Goal: Information Seeking & Learning: Understand process/instructions

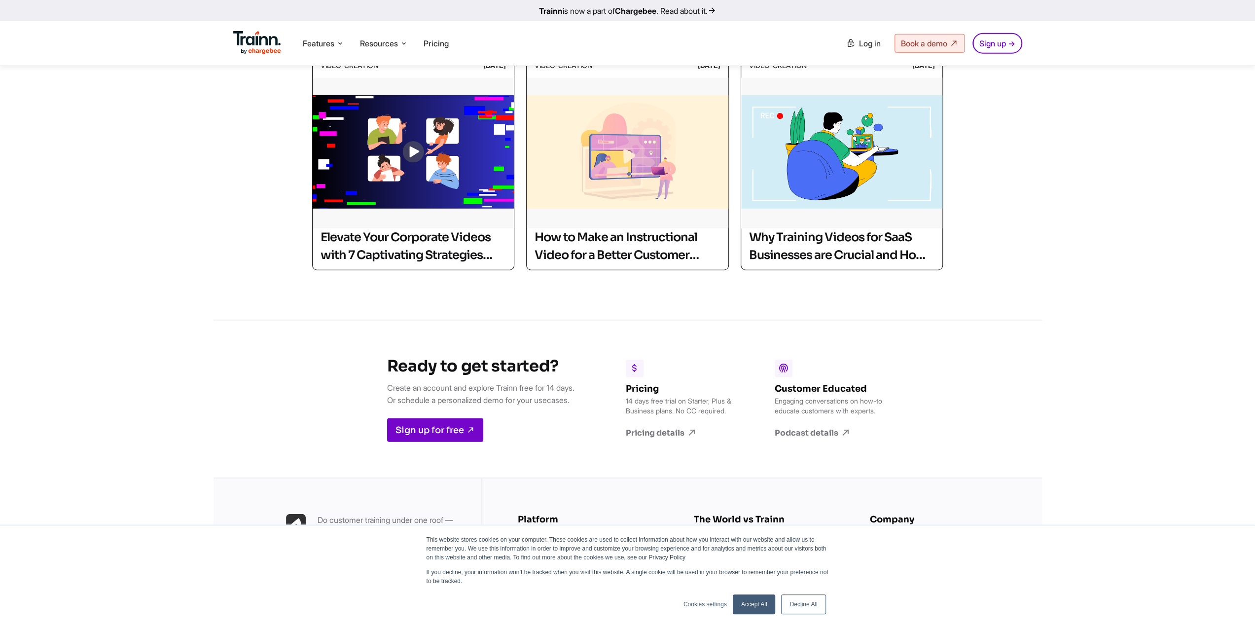
scroll to position [2860, 0]
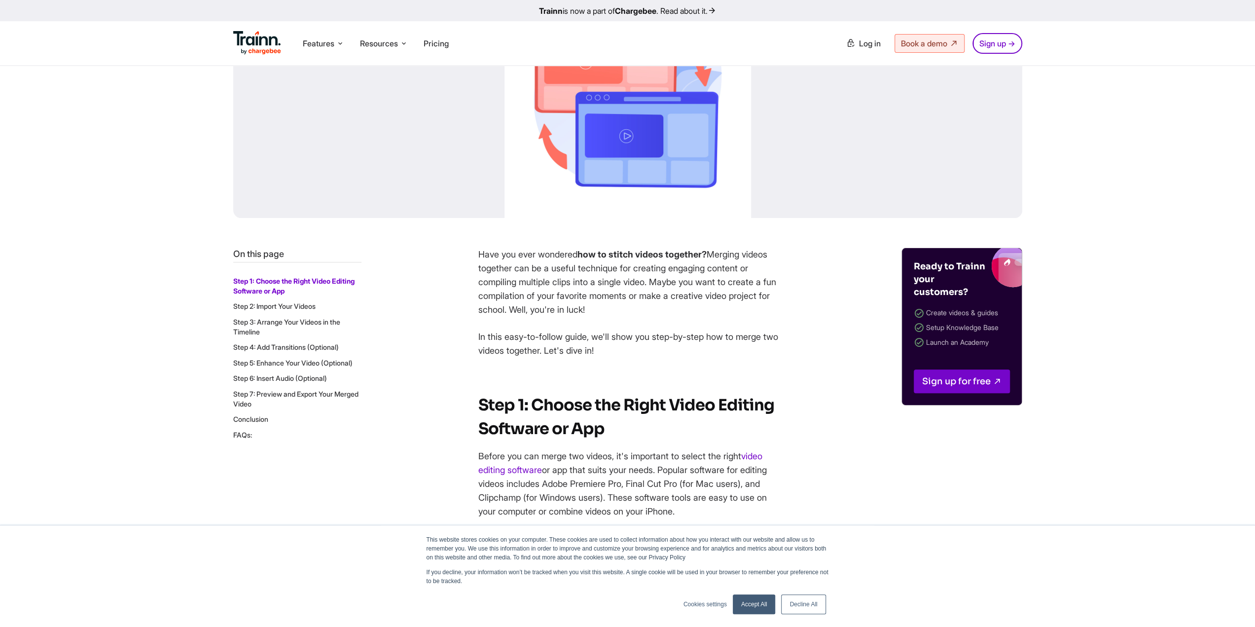
scroll to position [247, 0]
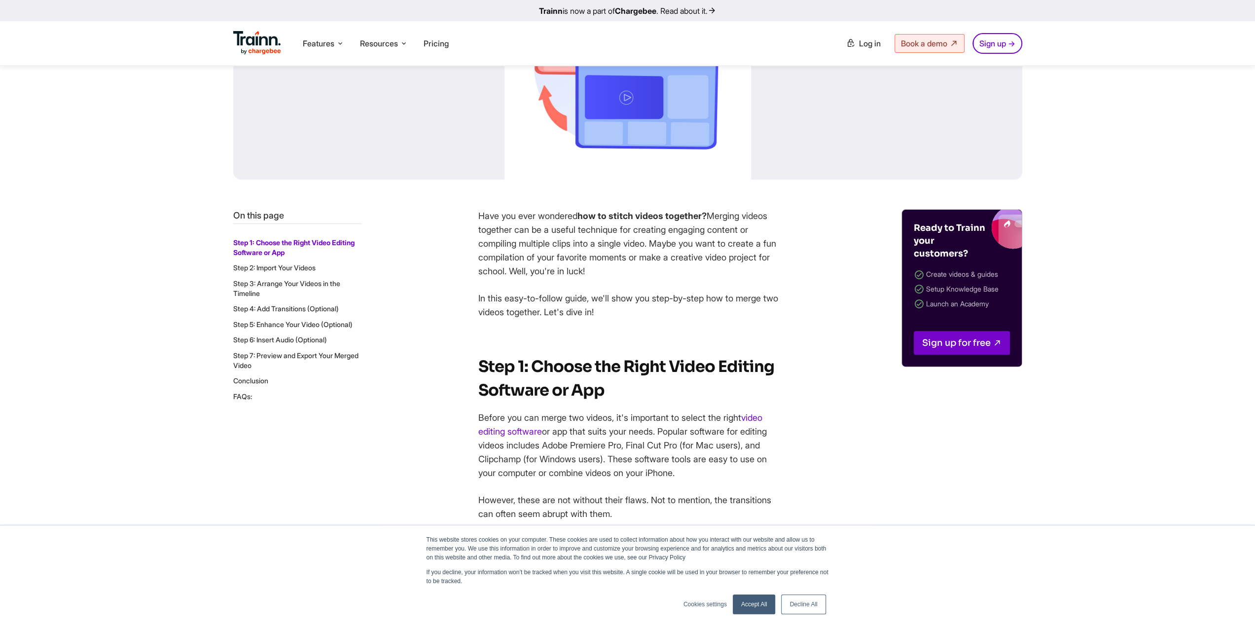
click at [285, 309] on link "Step 4: Add Transitions (Optional)" at bounding box center [286, 308] width 106 height 8
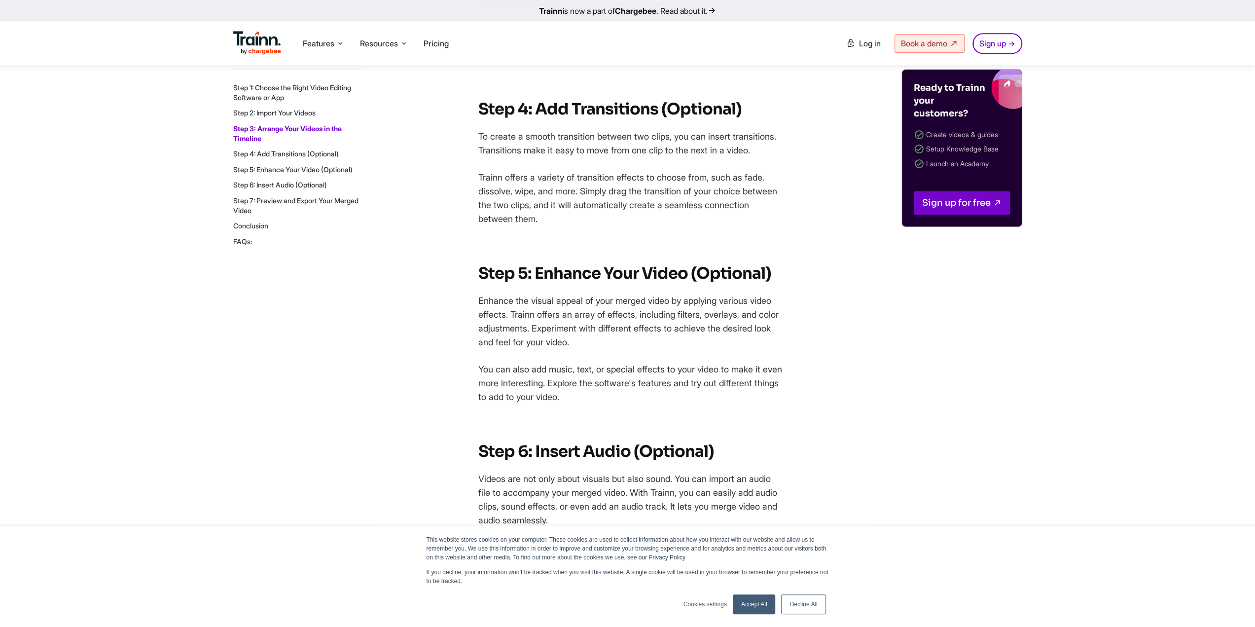
scroll to position [1388, 0]
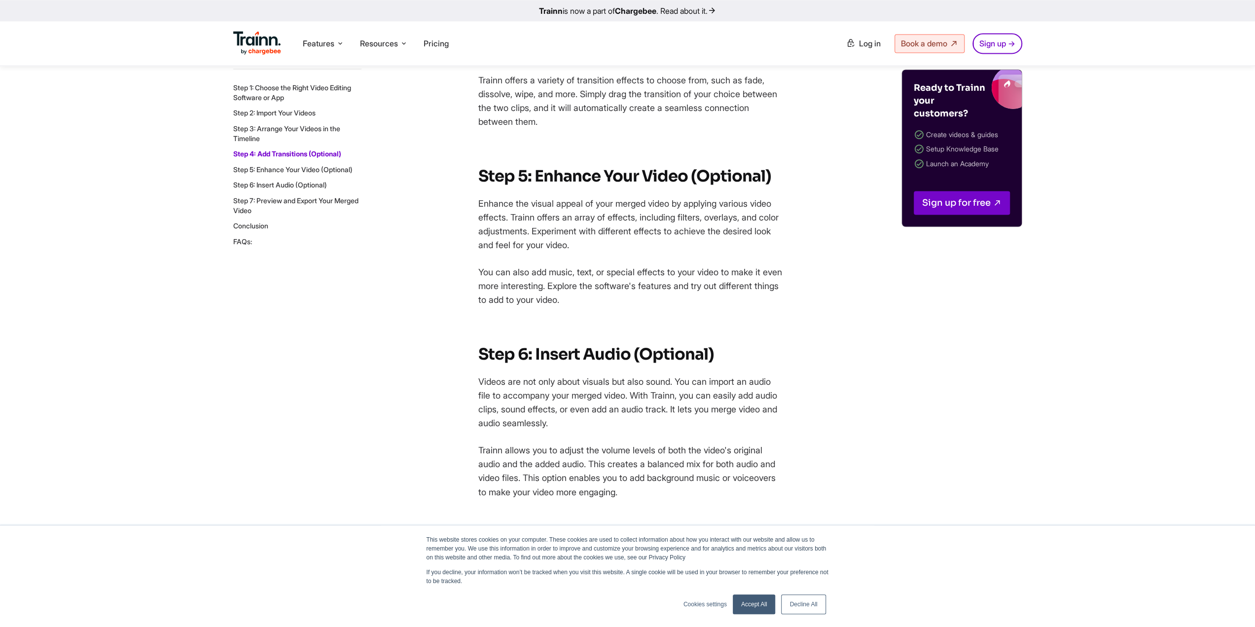
click at [323, 153] on link "Step 4: Add Transitions (Optional)" at bounding box center [287, 154] width 108 height 8
click at [398, 46] on span "Resources" at bounding box center [379, 43] width 38 height 11
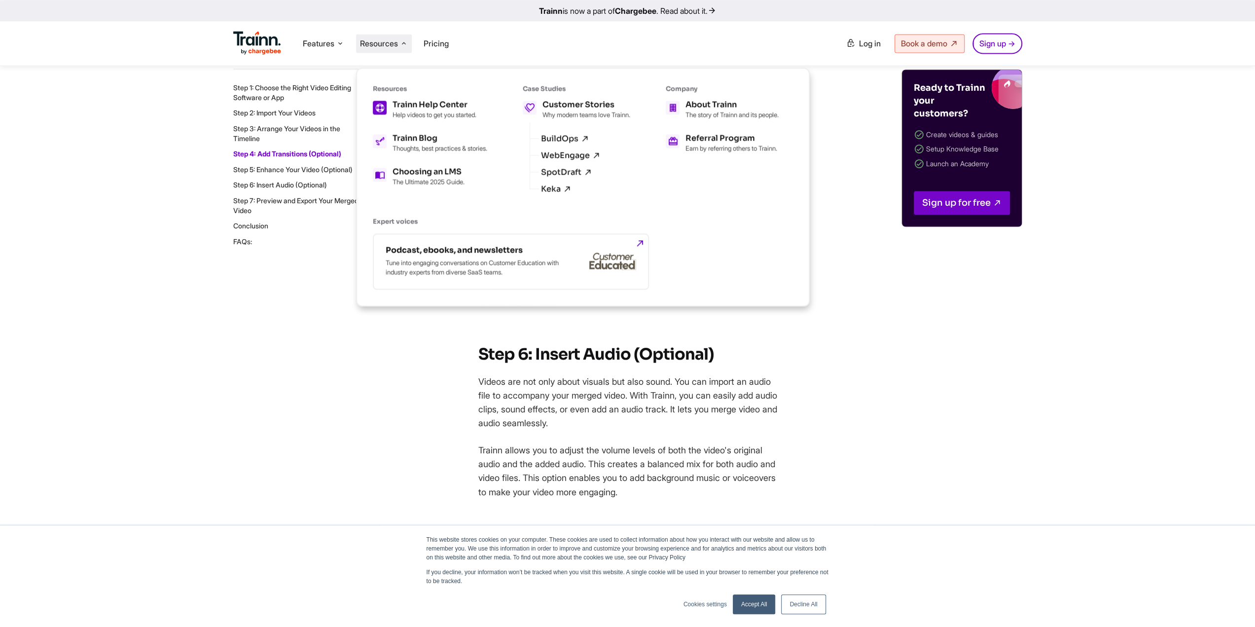
click at [444, 104] on h5 "Trainn Help Center" at bounding box center [435, 105] width 84 height 8
